Goal: Task Accomplishment & Management: Use online tool/utility

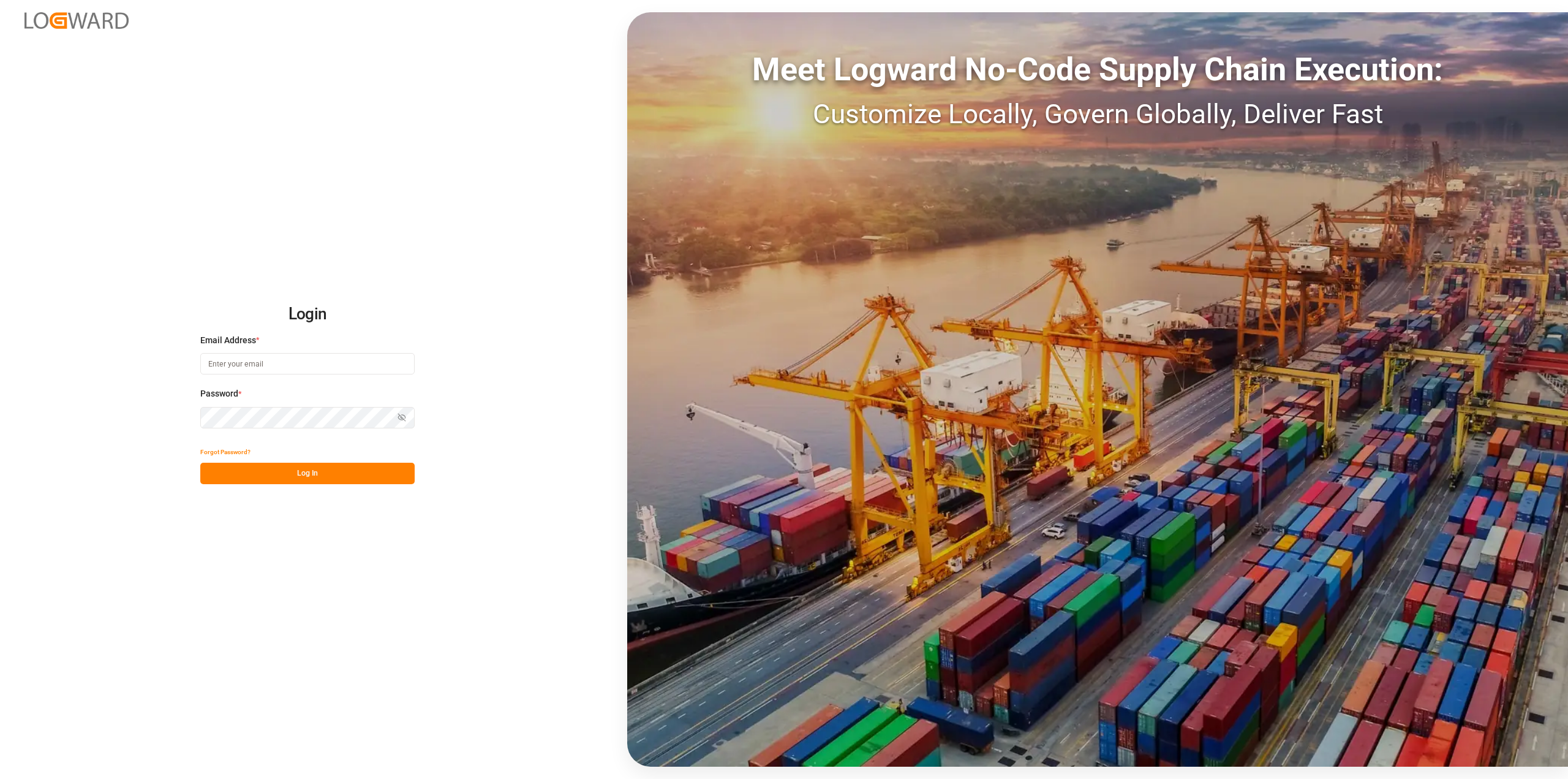
click at [252, 363] on input at bounding box center [307, 364] width 214 height 22
type input "[PERSON_NAME][EMAIL_ADDRESS][PERSON_NAME][DOMAIN_NAME]"
click at [566, 259] on div "Login Email Address * [PERSON_NAME][EMAIL_ADDRESS][PERSON_NAME][DOMAIN_NAME] Pa…" at bounding box center [784, 390] width 1568 height 779
click at [343, 470] on button "Log In" at bounding box center [307, 473] width 214 height 22
click at [274, 369] on input at bounding box center [307, 364] width 214 height 22
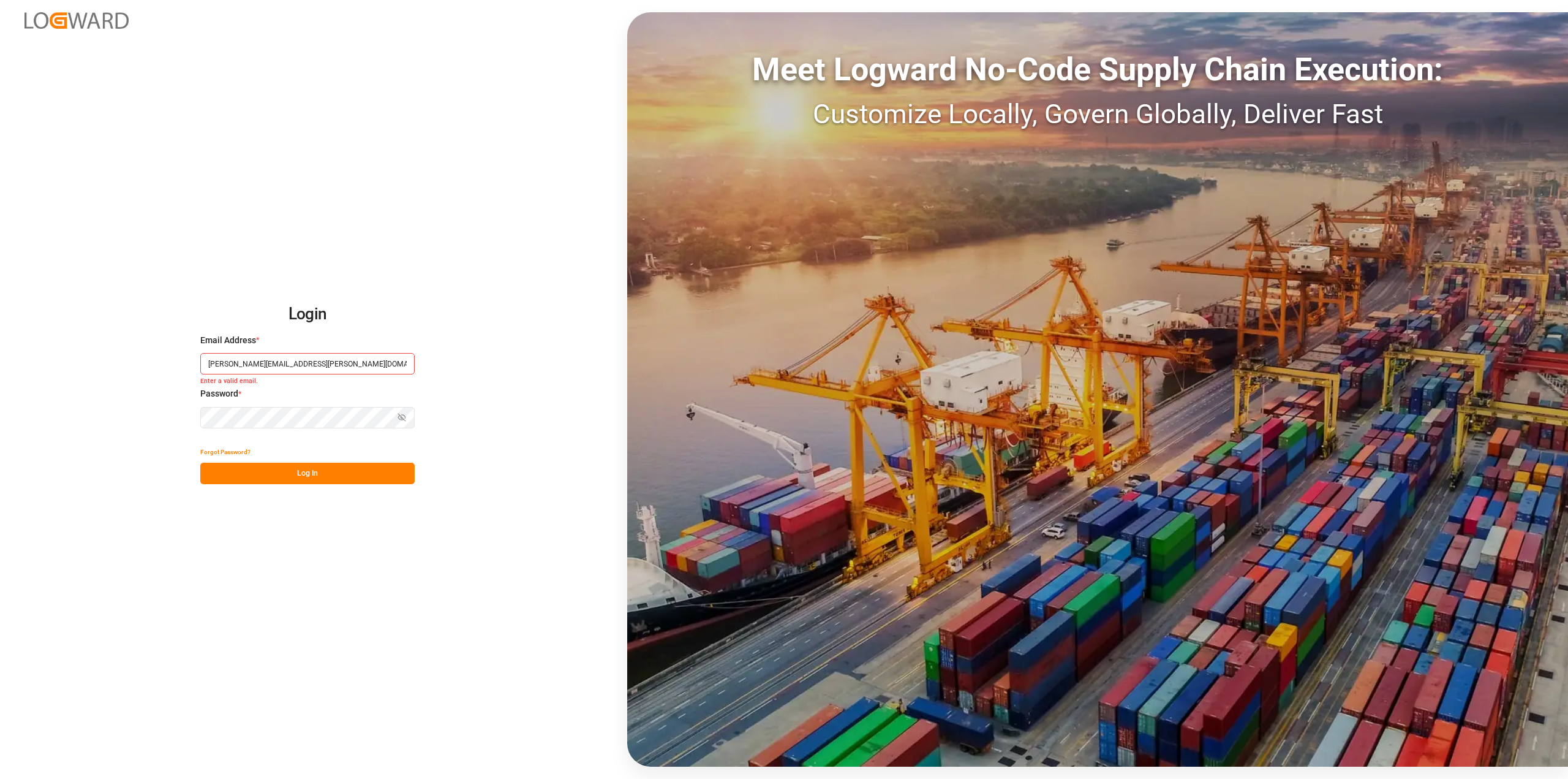
type input "[PERSON_NAME][EMAIL_ADDRESS][PERSON_NAME][DOMAIN_NAME]"
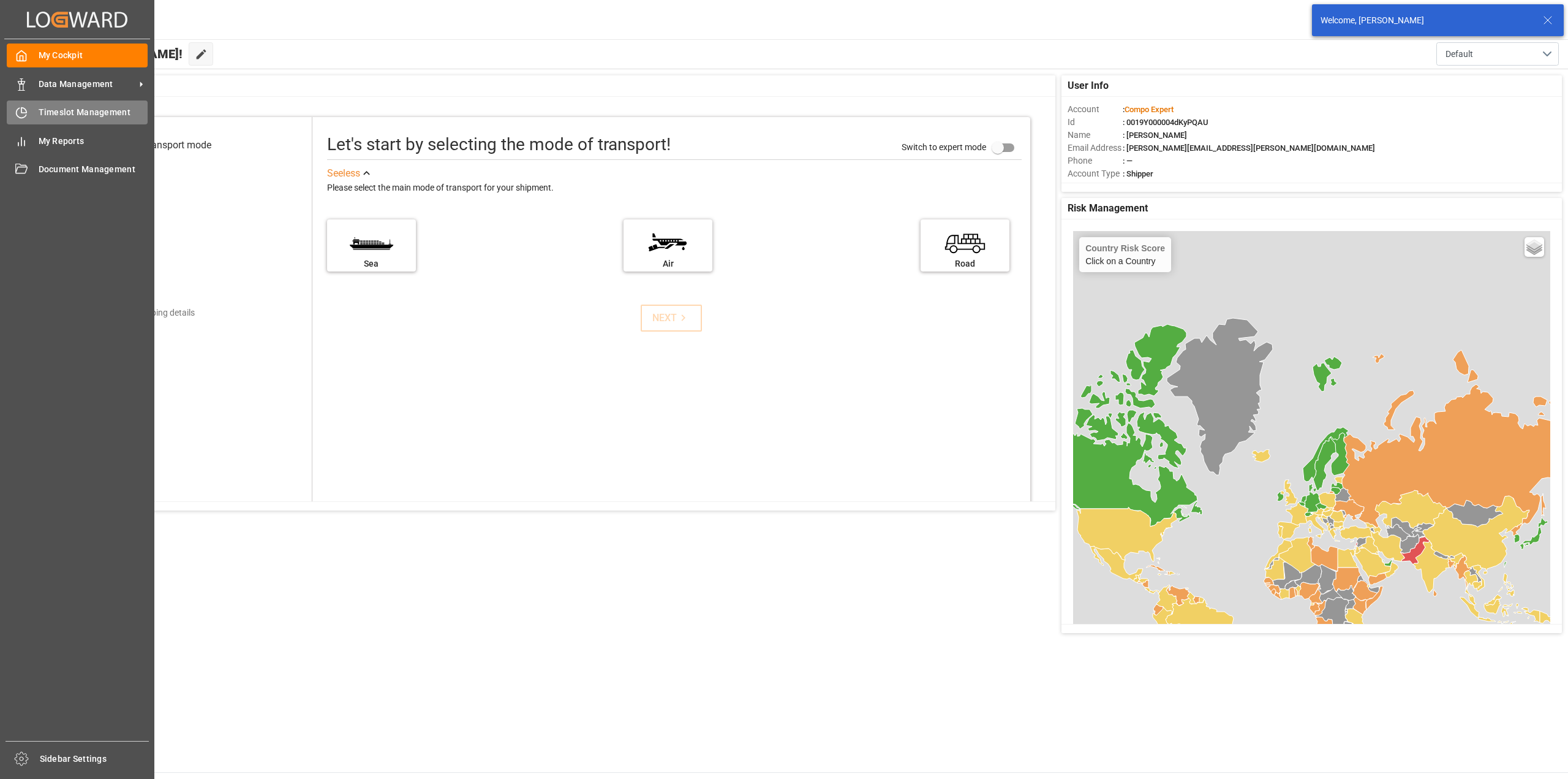
click at [31, 115] on div "Timeslot Management Timeslot Management" at bounding box center [77, 112] width 141 height 24
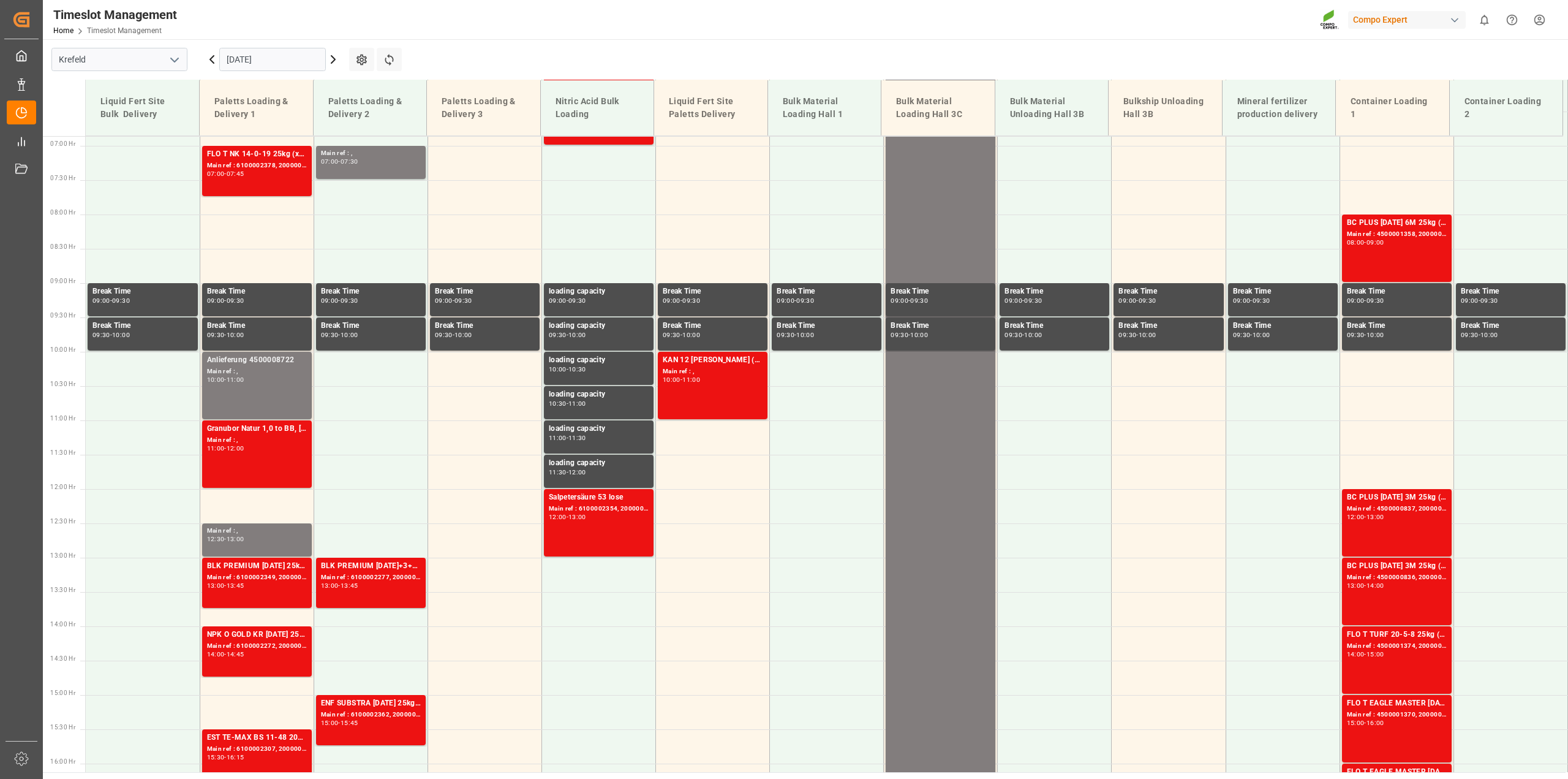
scroll to position [486, 0]
